Goal: Information Seeking & Learning: Learn about a topic

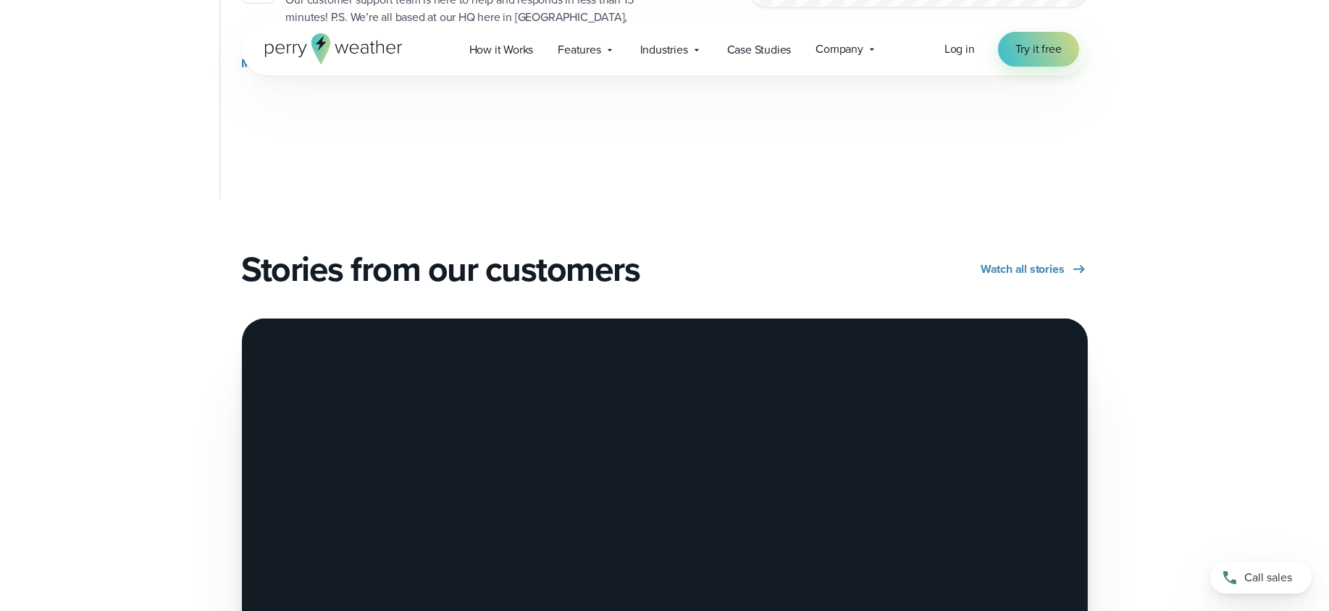
scroll to position [1664, 0]
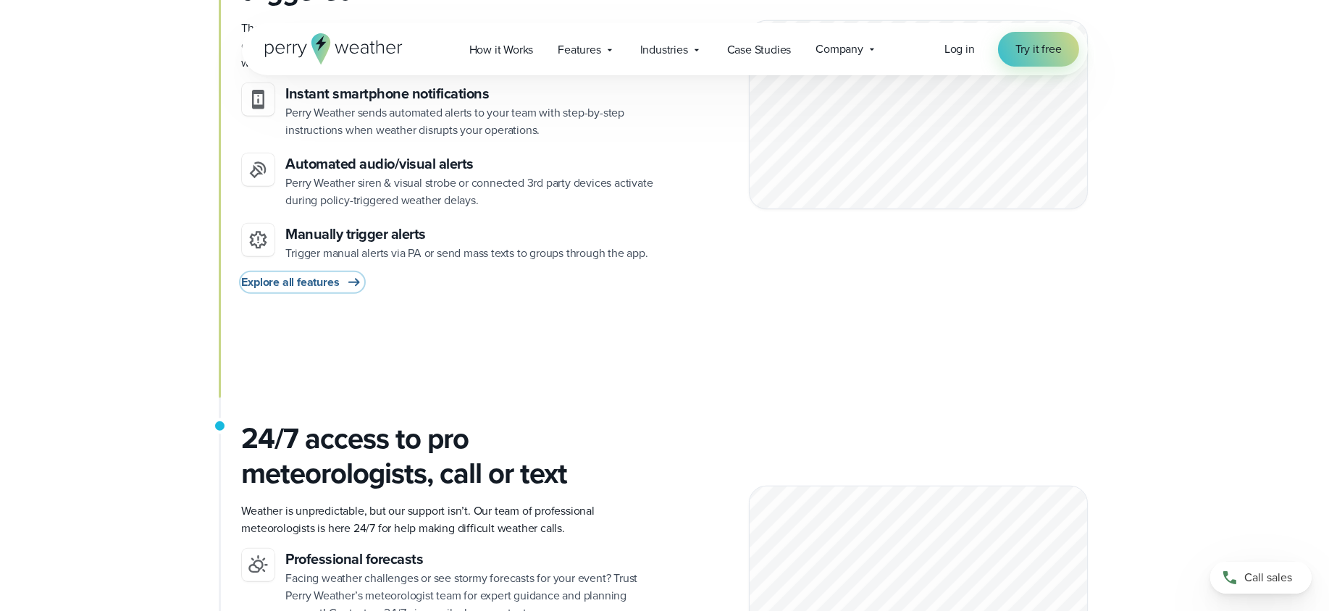
click at [329, 274] on span "Explore all features" at bounding box center [291, 282] width 98 height 17
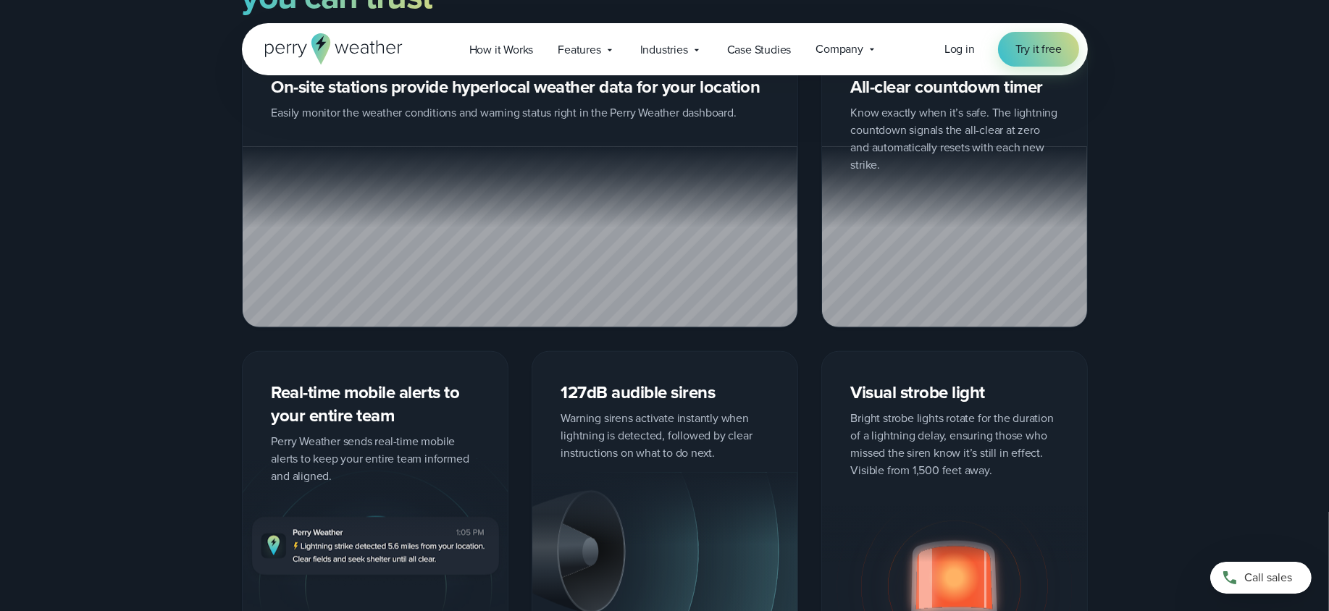
scroll to position [2461, 0]
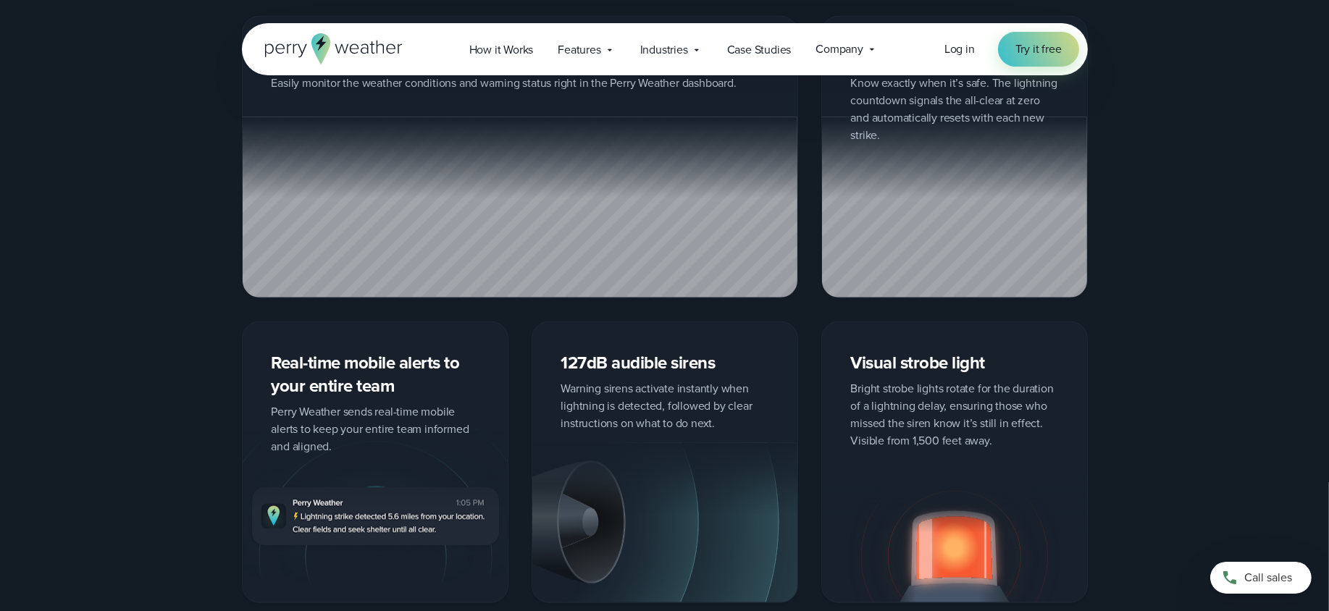
drag, startPoint x: 426, startPoint y: 219, endPoint x: 1146, endPoint y: 332, distance: 728.6
click at [1146, 332] on div "On-site stations provide hyperlocal weather data for your location Easily monit…" at bounding box center [664, 309] width 1043 height 587
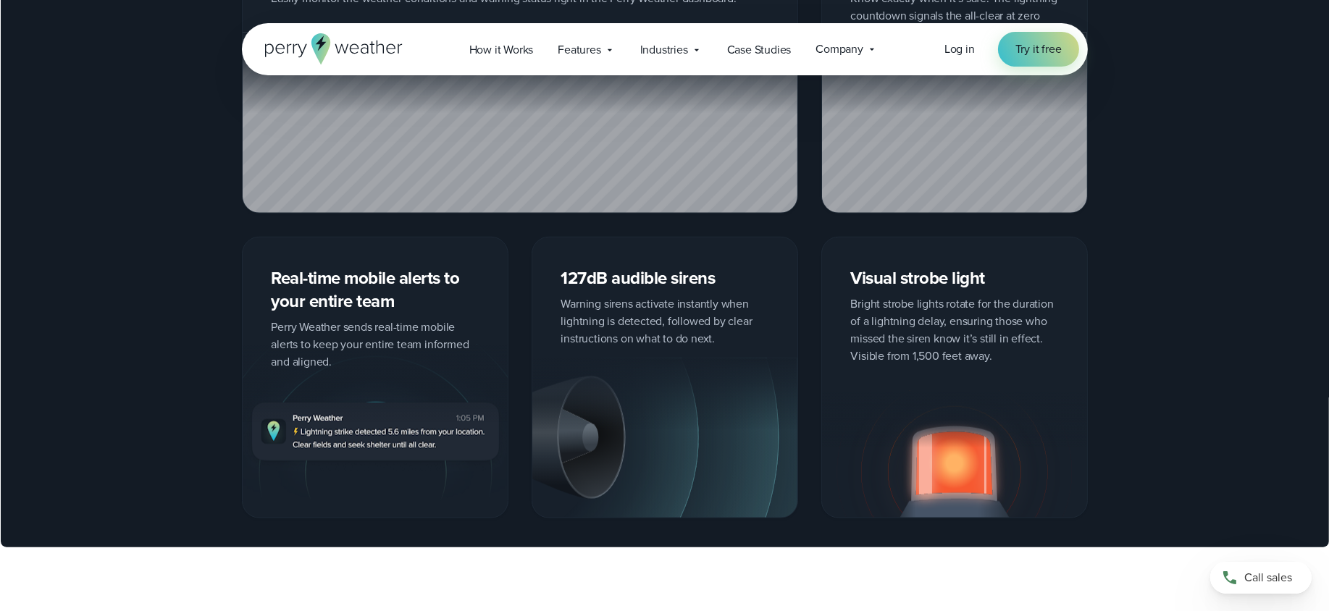
scroll to position [2606, 0]
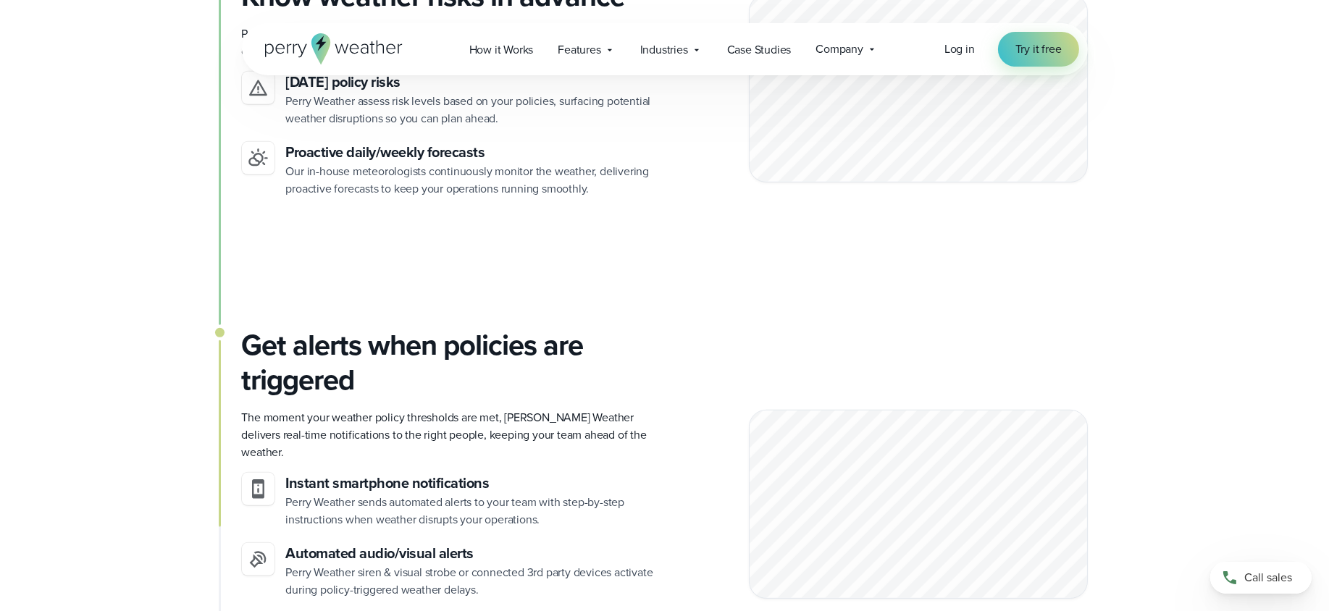
scroll to position [1565, 0]
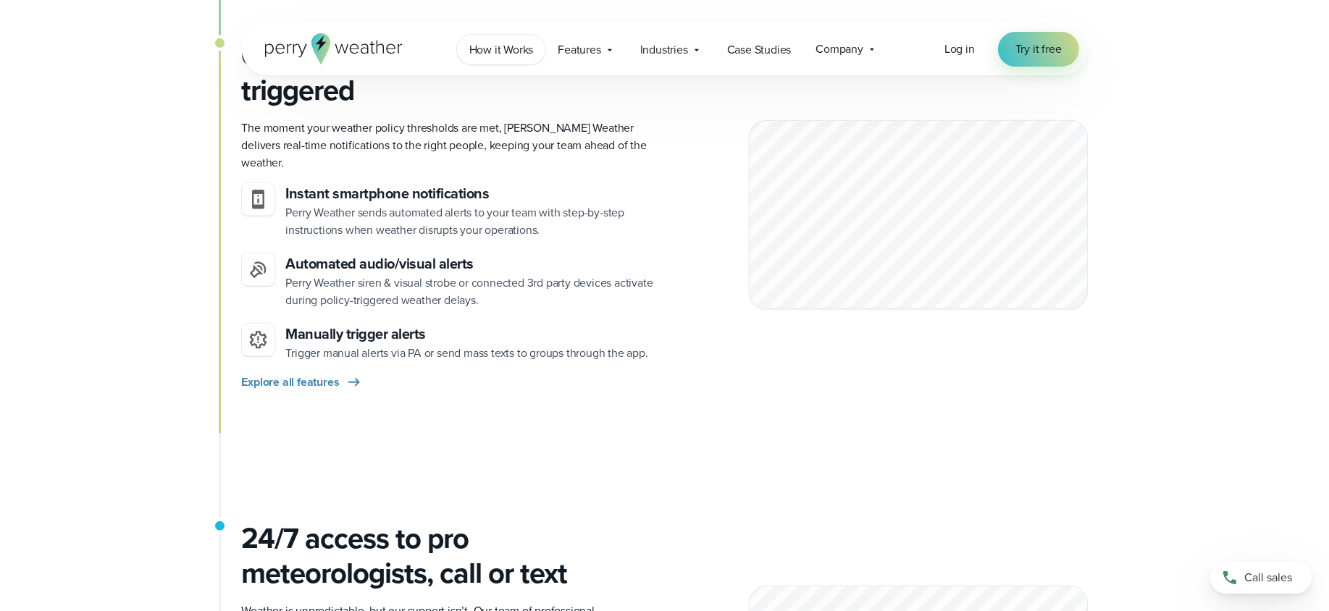
click at [526, 47] on span "How it Works" at bounding box center [501, 49] width 64 height 17
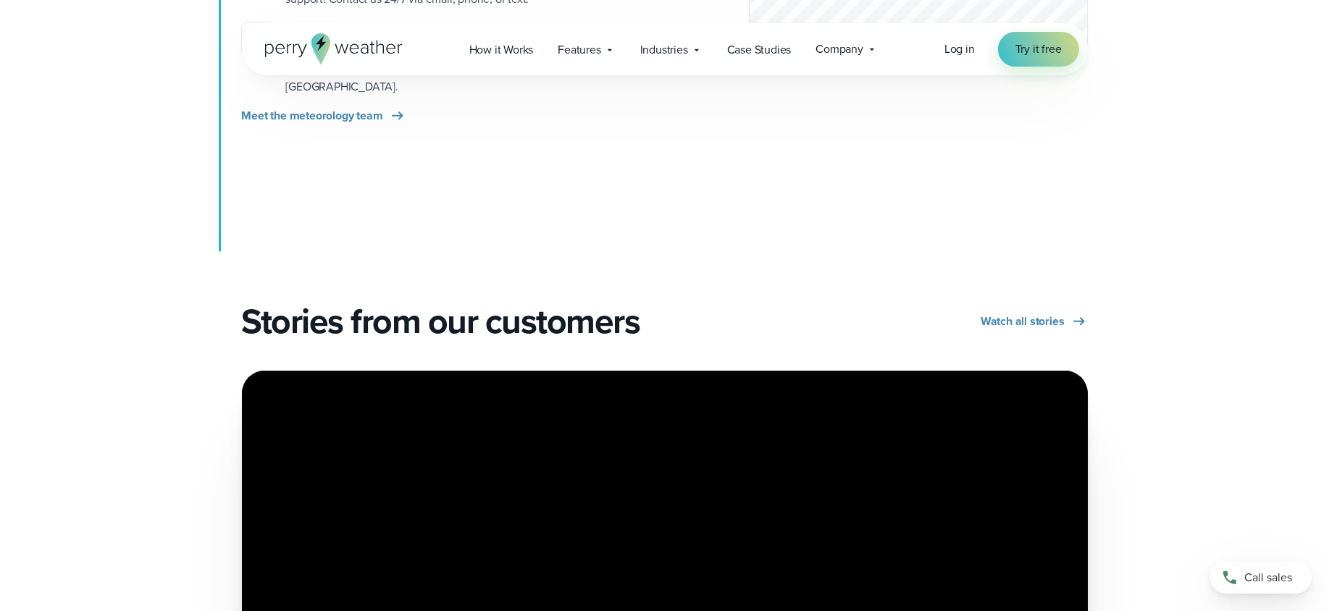
scroll to position [2316, 0]
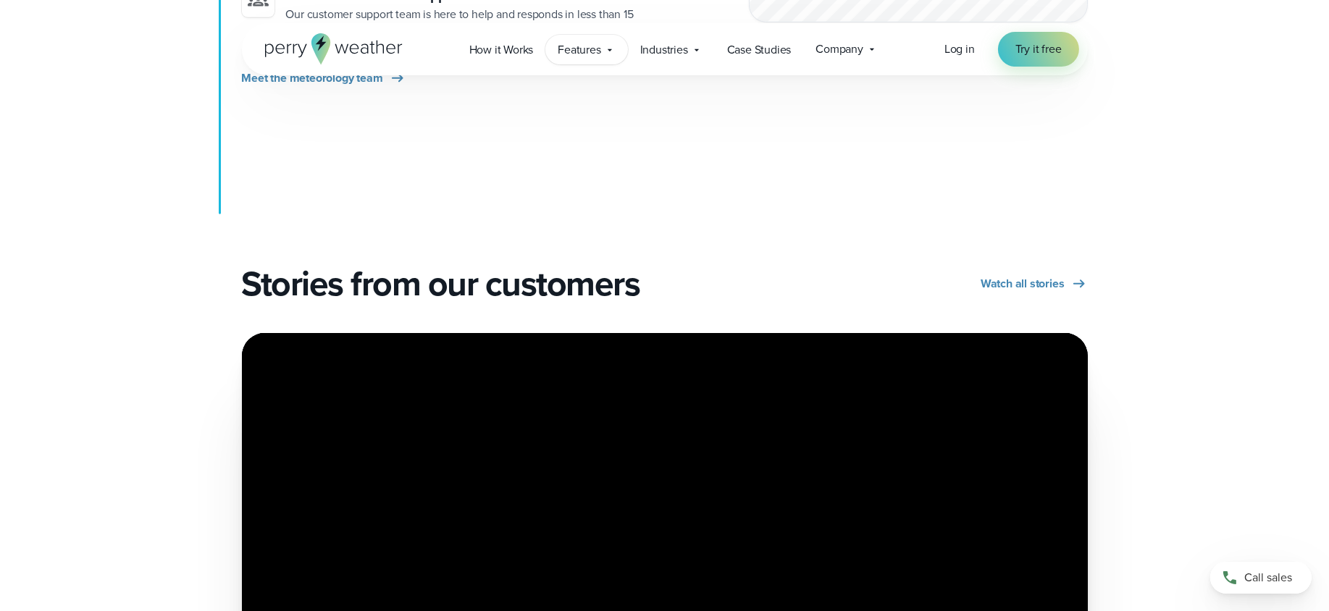
click at [610, 51] on icon at bounding box center [610, 50] width 12 height 12
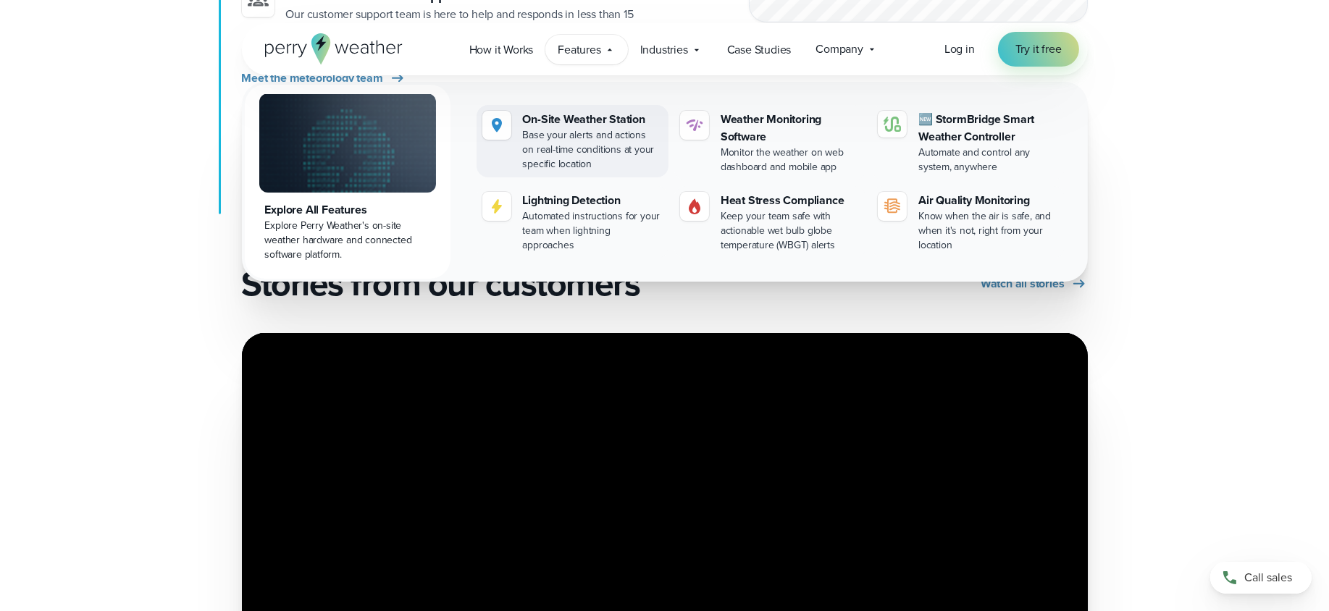
click at [637, 151] on div "Base your alerts and actions on real-time conditions at your specific location" at bounding box center [593, 149] width 140 height 43
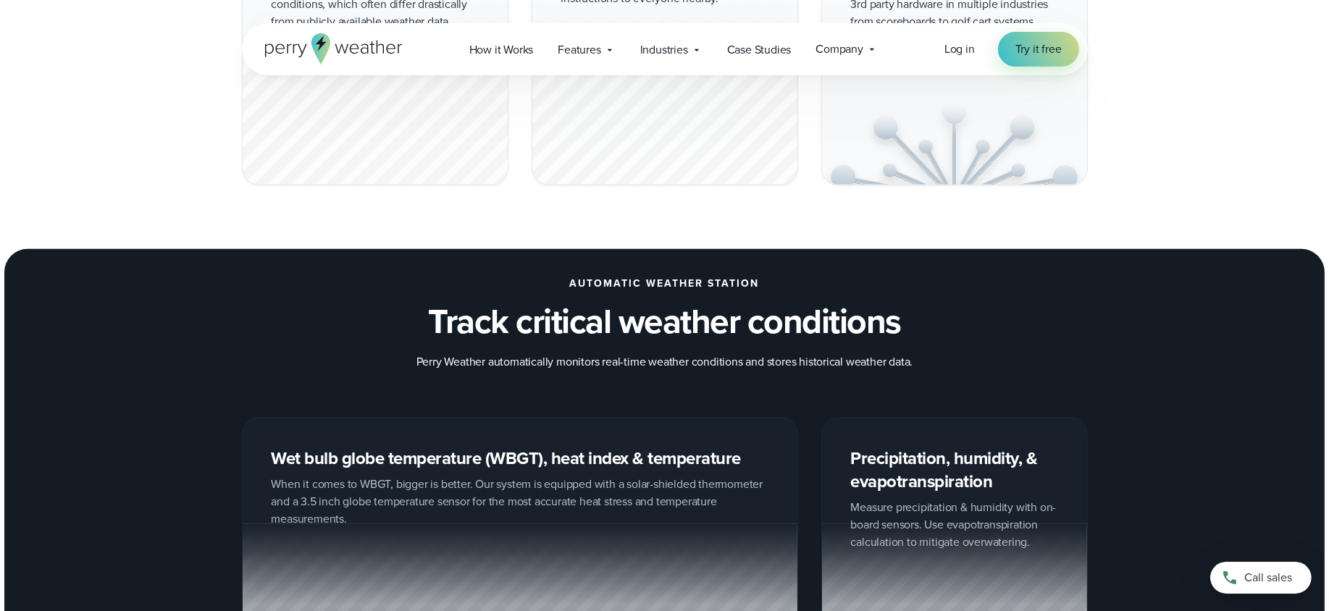
scroll to position [1375, 0]
